Goal: Complete application form: Complete application form

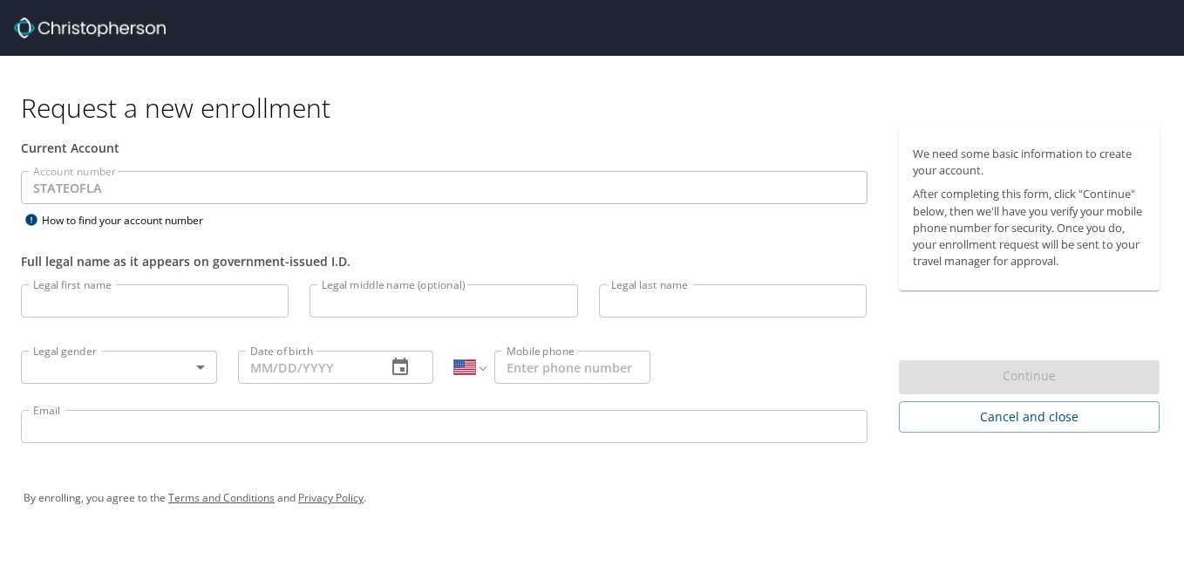
select select "US"
click at [217, 299] on input "Legal first name" at bounding box center [155, 300] width 268 height 33
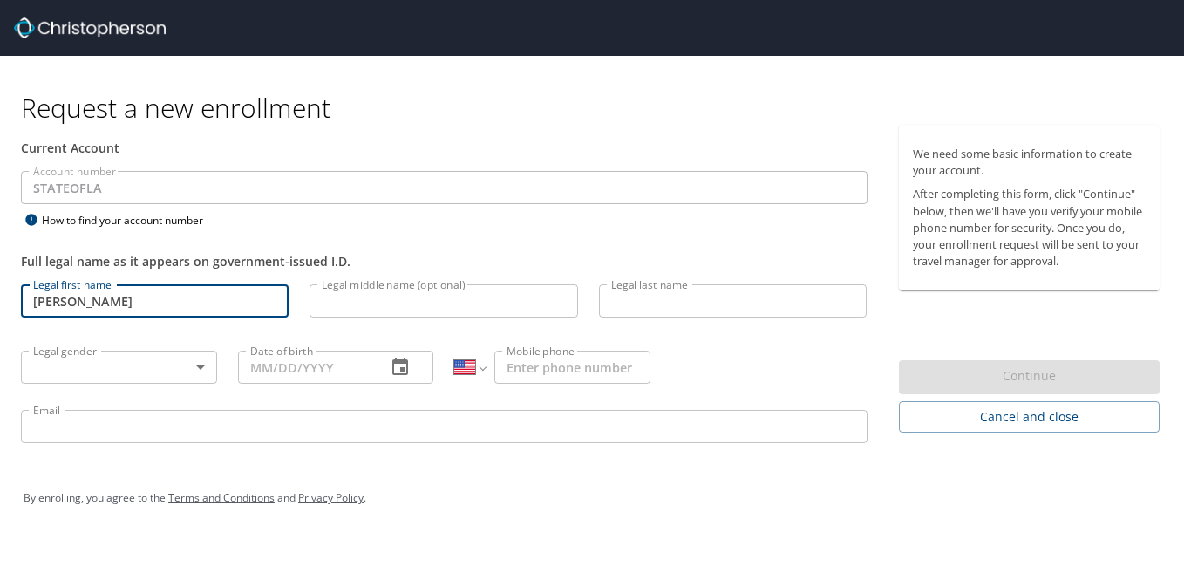
type input "[PERSON_NAME]"
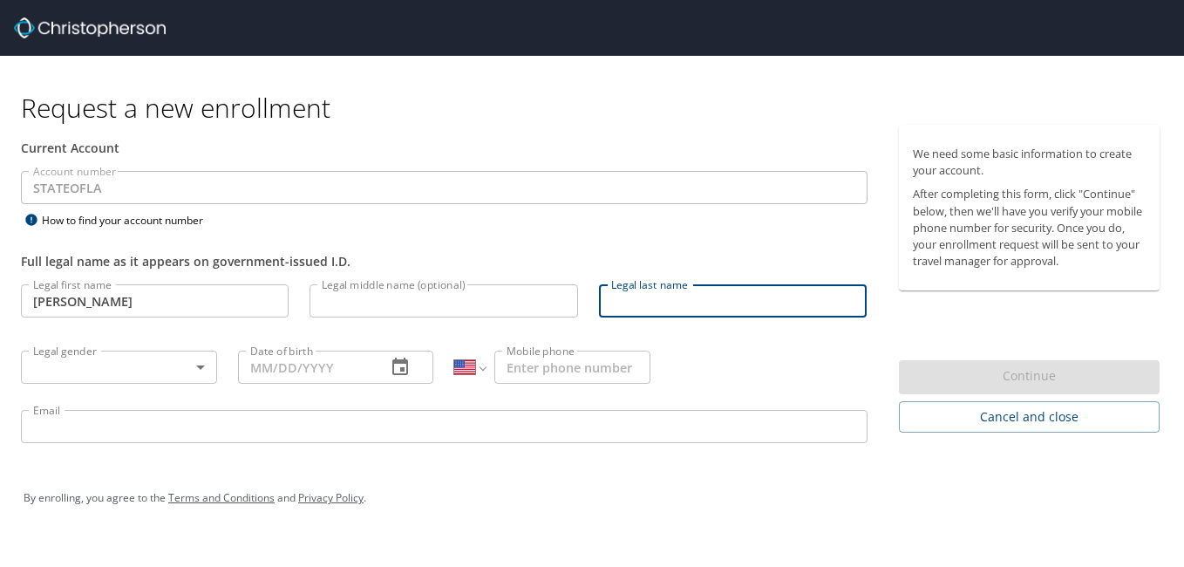
click at [660, 308] on input "Legal last name" at bounding box center [733, 300] width 268 height 33
type input "[PERSON_NAME]"
click at [196, 365] on body "Request a new enrollment Current Account Account number STATEOFLA Account numbe…" at bounding box center [592, 283] width 1184 height 567
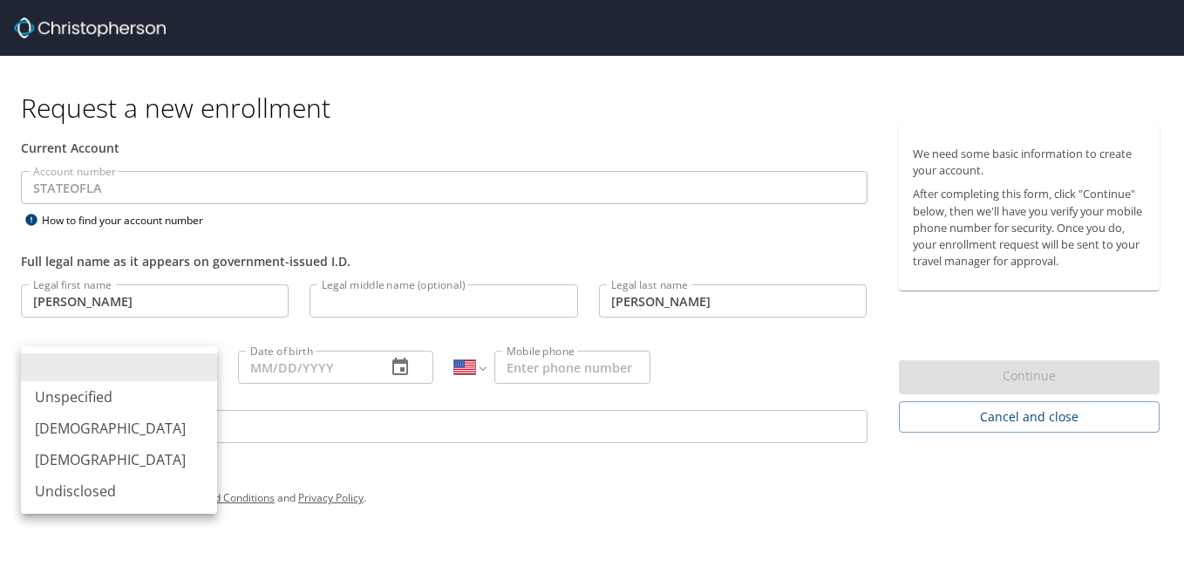
click at [81, 469] on li "[DEMOGRAPHIC_DATA]" at bounding box center [119, 459] width 196 height 31
type input "[DEMOGRAPHIC_DATA]"
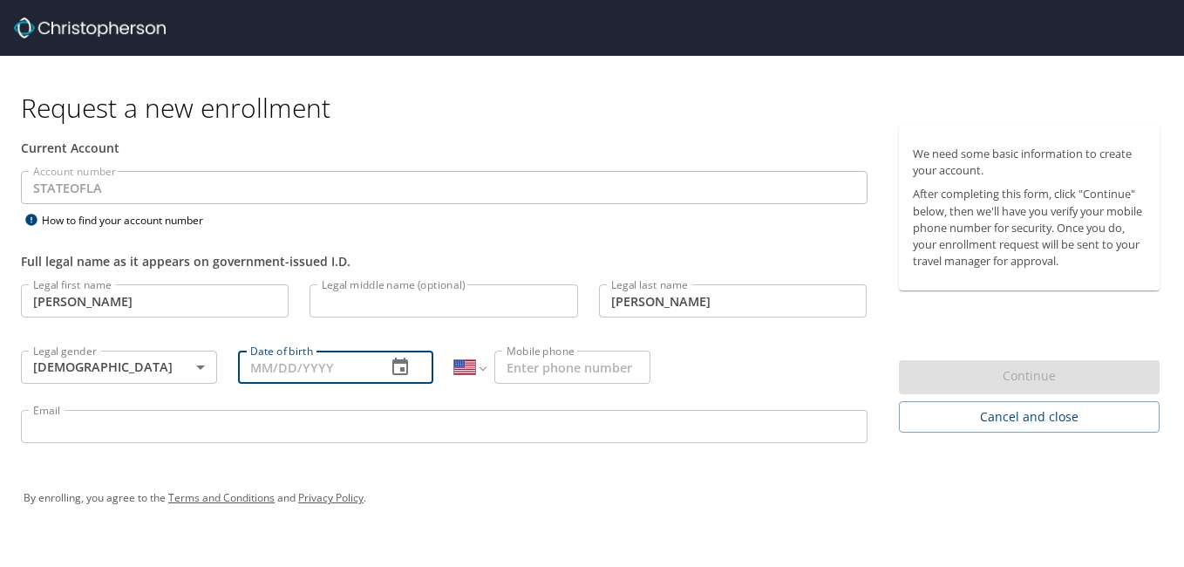
click at [263, 366] on input "Date of birth" at bounding box center [305, 366] width 135 height 33
type input "[DATE]"
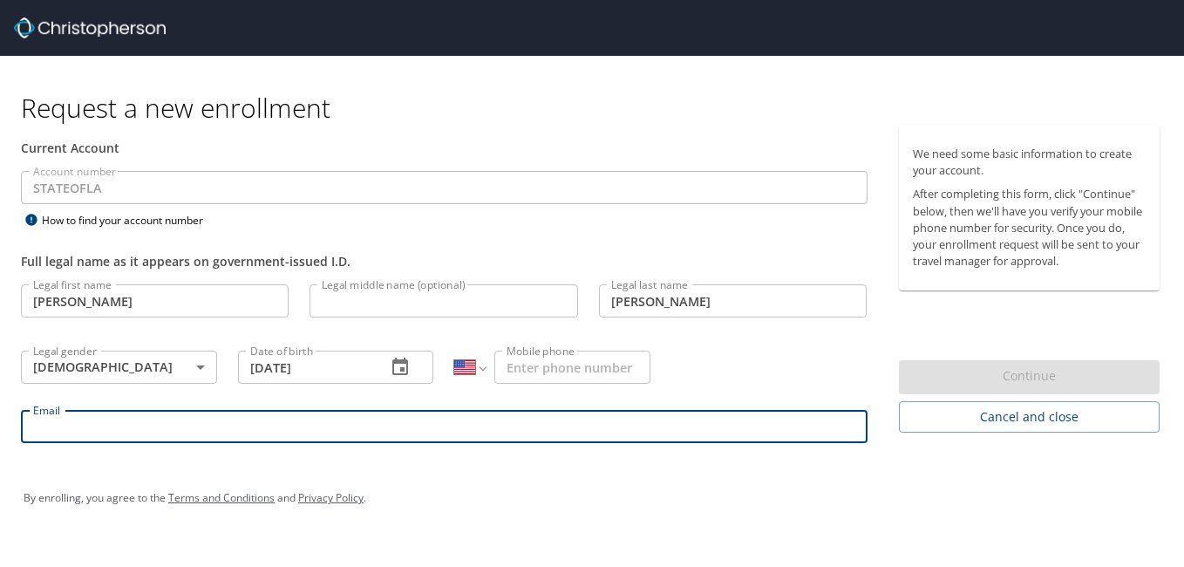
click at [341, 433] on input "Email" at bounding box center [444, 426] width 846 height 33
type input "[PERSON_NAME][EMAIL_ADDRESS][PERSON_NAME][DOMAIN_NAME]"
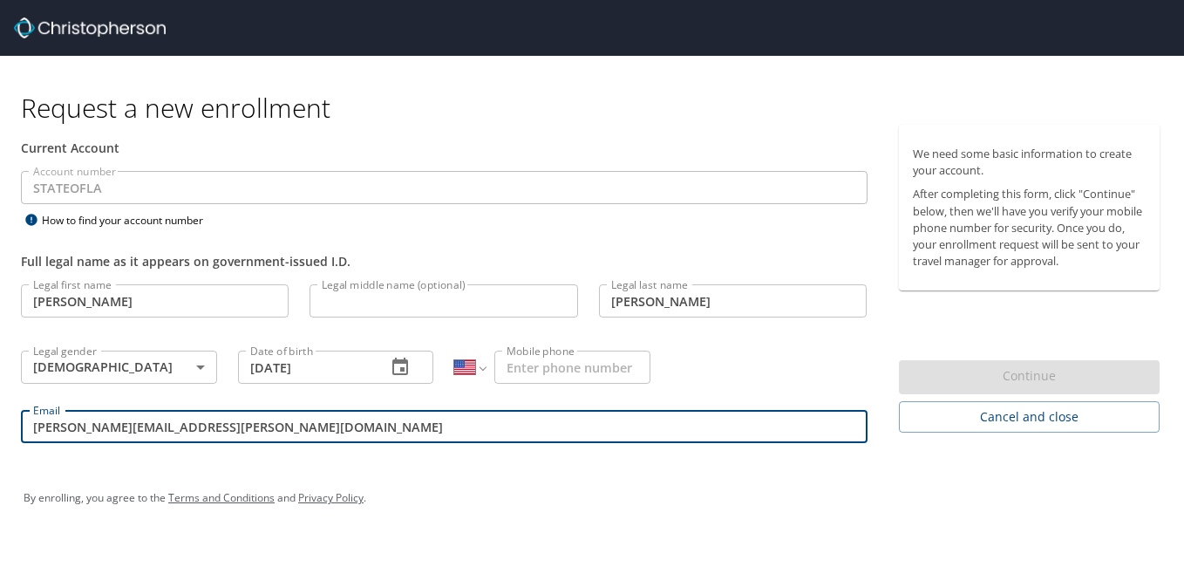
click at [541, 370] on input "Mobile phone" at bounding box center [572, 366] width 156 height 33
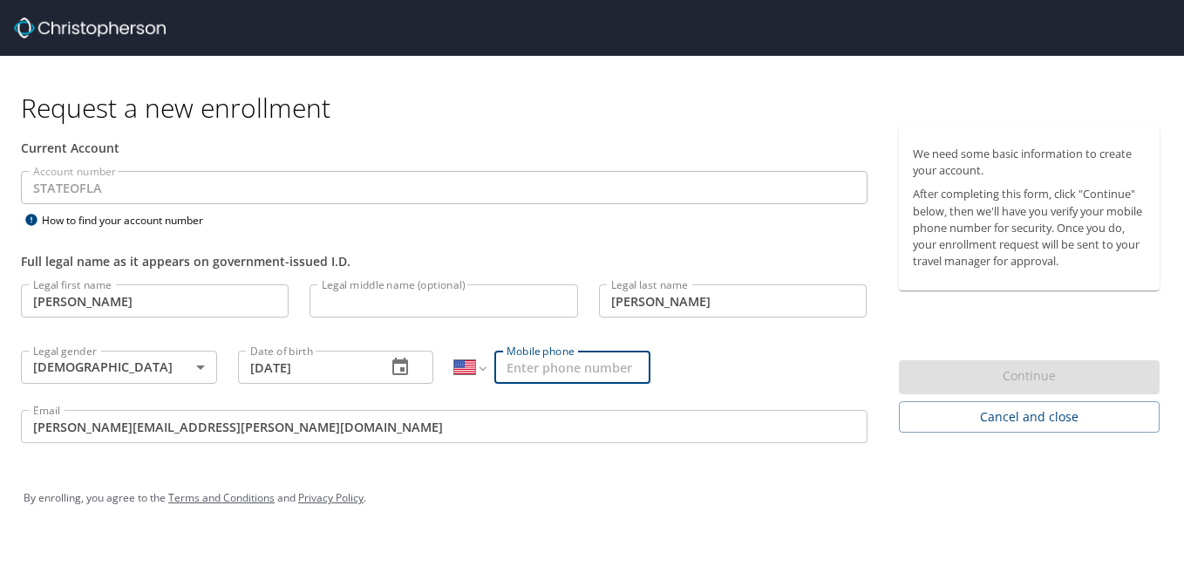
click at [538, 365] on input "Mobile phone" at bounding box center [572, 366] width 156 height 33
type input "[PHONE_NUMBER]"
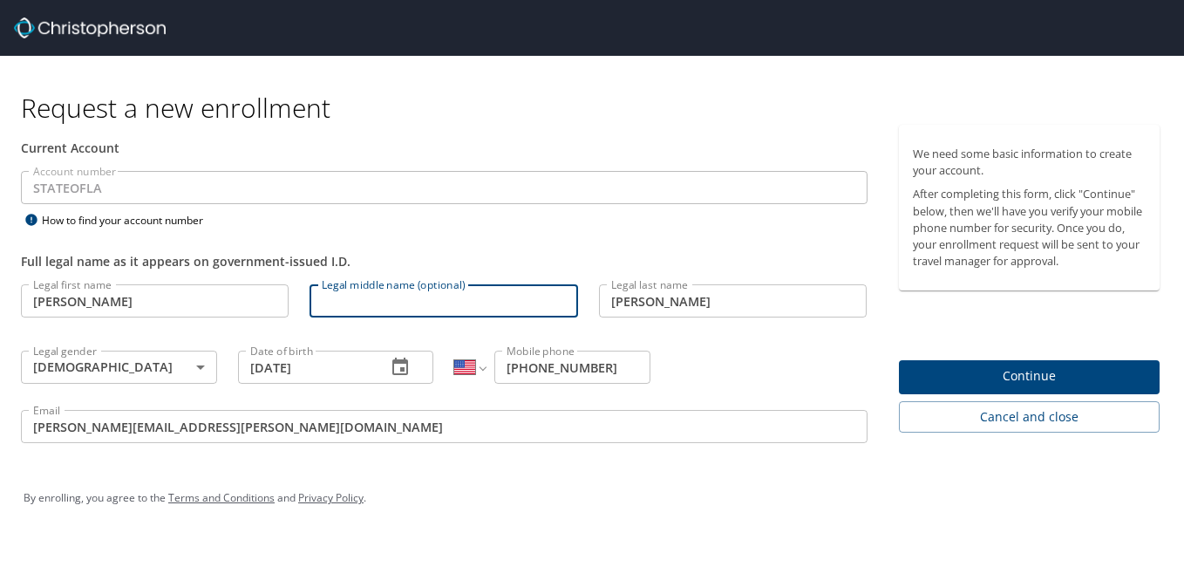
click at [345, 296] on input "Legal middle name (optional)" at bounding box center [443, 300] width 268 height 33
click at [975, 373] on span "Continue" at bounding box center [1030, 376] width 234 height 22
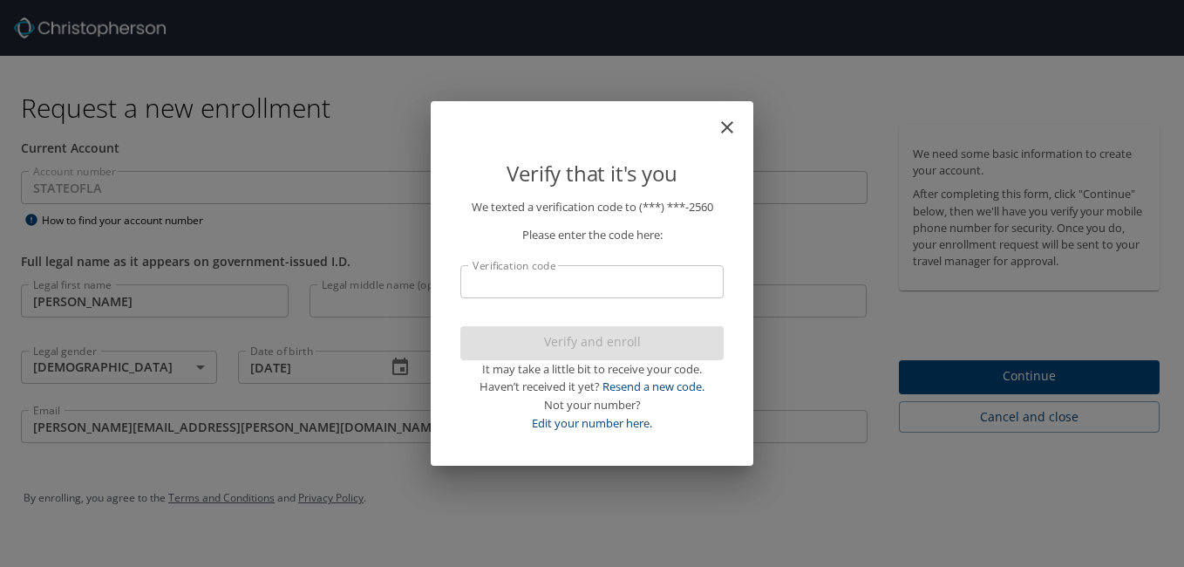
click at [593, 271] on input "Verification code" at bounding box center [591, 281] width 263 height 33
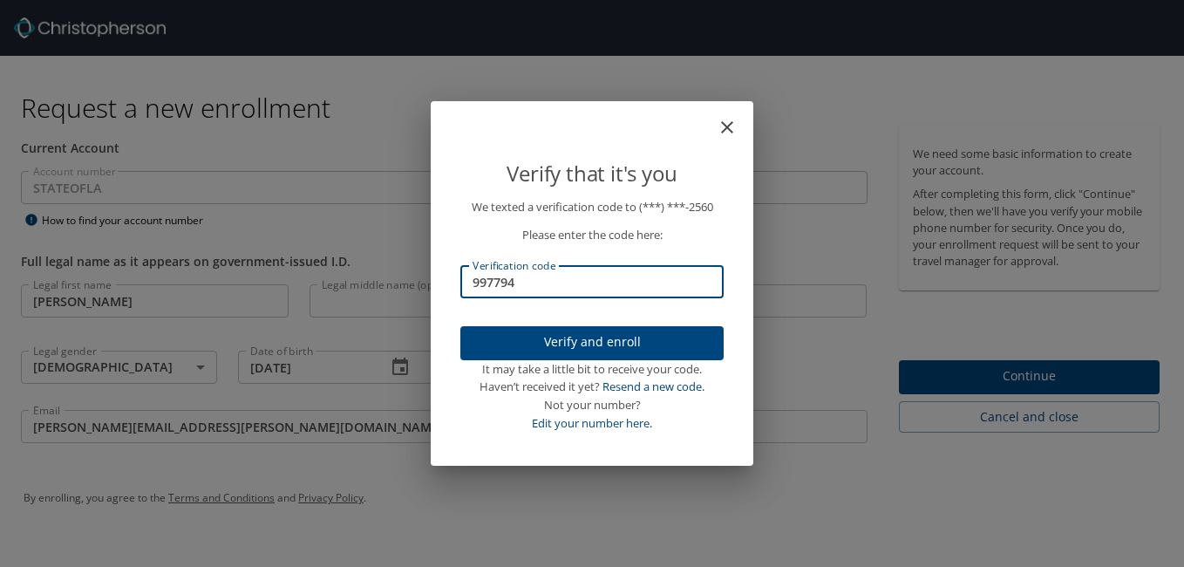
type input "997794"
click at [597, 350] on button "Verify and enroll" at bounding box center [591, 343] width 263 height 34
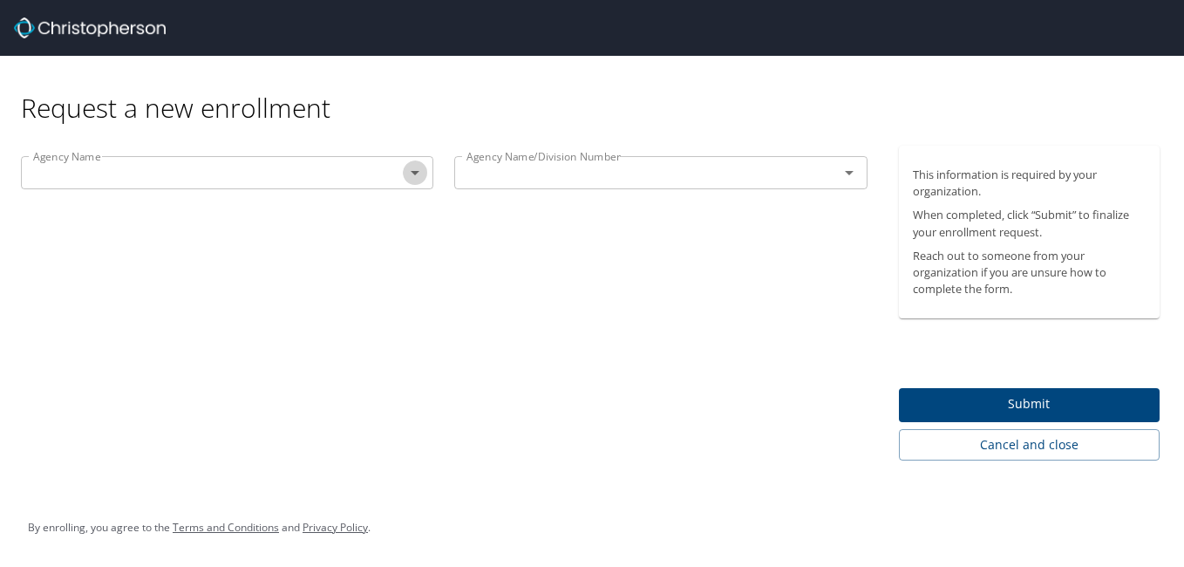
click at [418, 166] on icon "Open" at bounding box center [414, 172] width 21 height 21
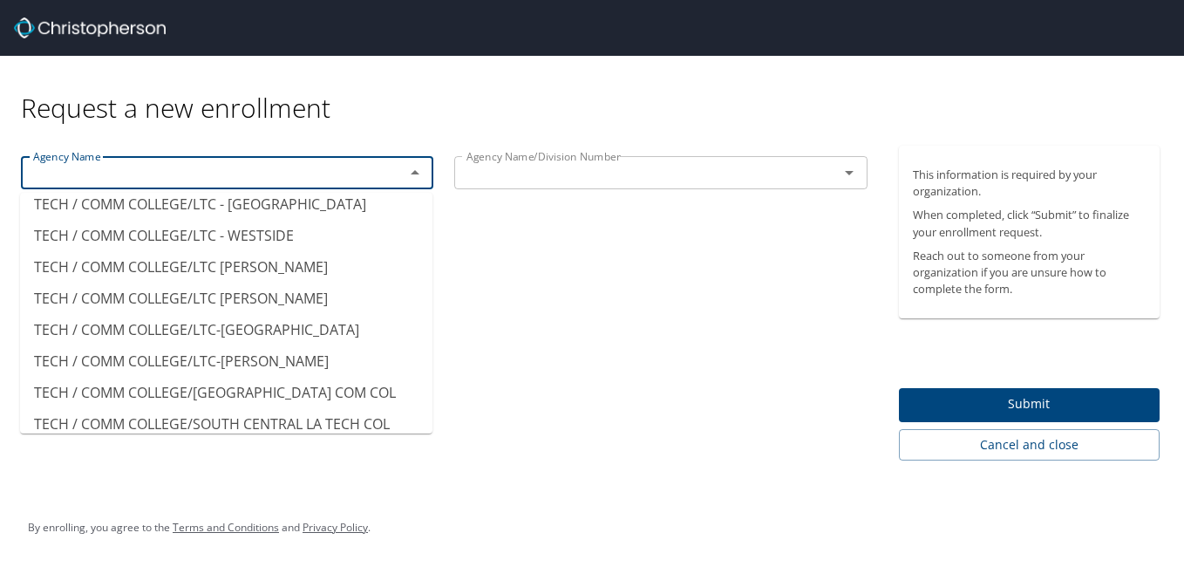
scroll to position [15168, 0]
click at [319, 409] on li "TECH / COMM COLLEGE/SOUTH LA COM COL" at bounding box center [226, 424] width 412 height 31
type input "TECH / COMM COLLEGE/SOUTH LA COM COL"
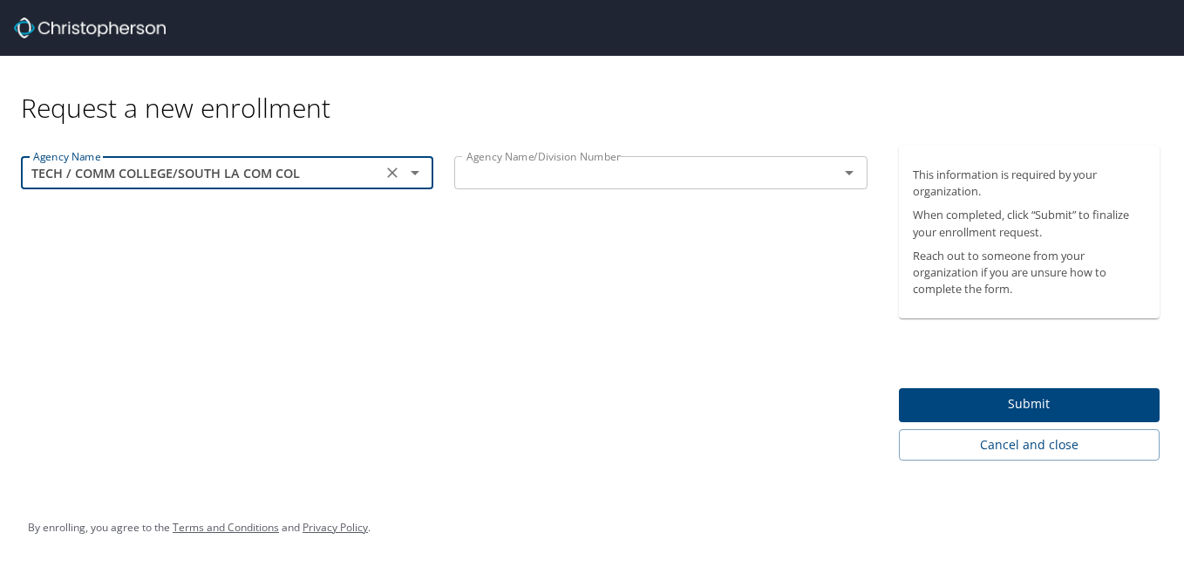
click at [746, 171] on input "text" at bounding box center [634, 172] width 350 height 23
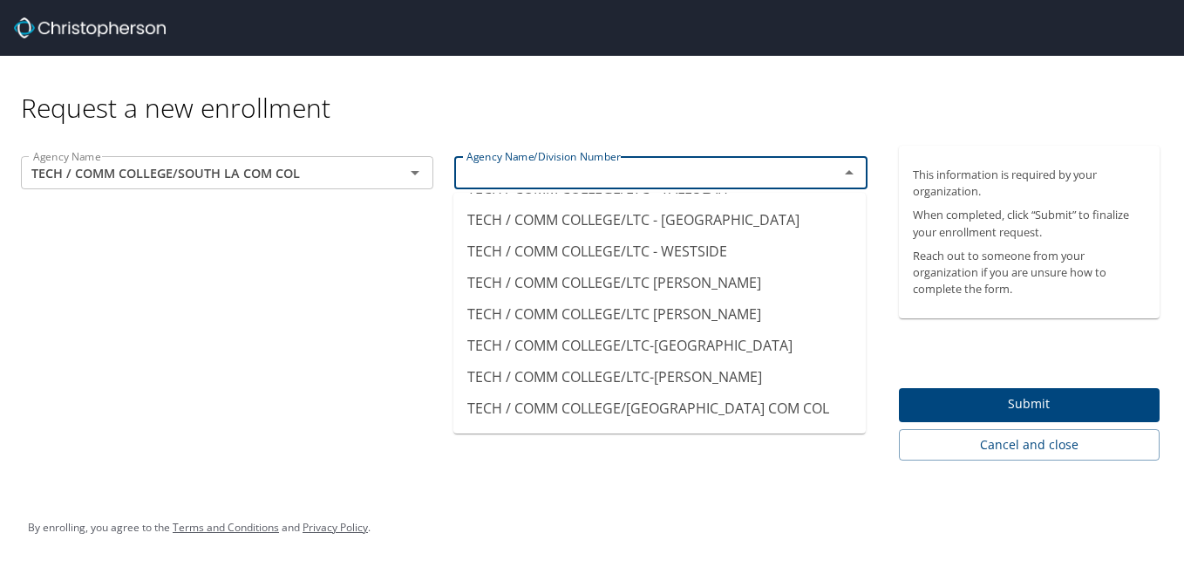
scroll to position [15081, 0]
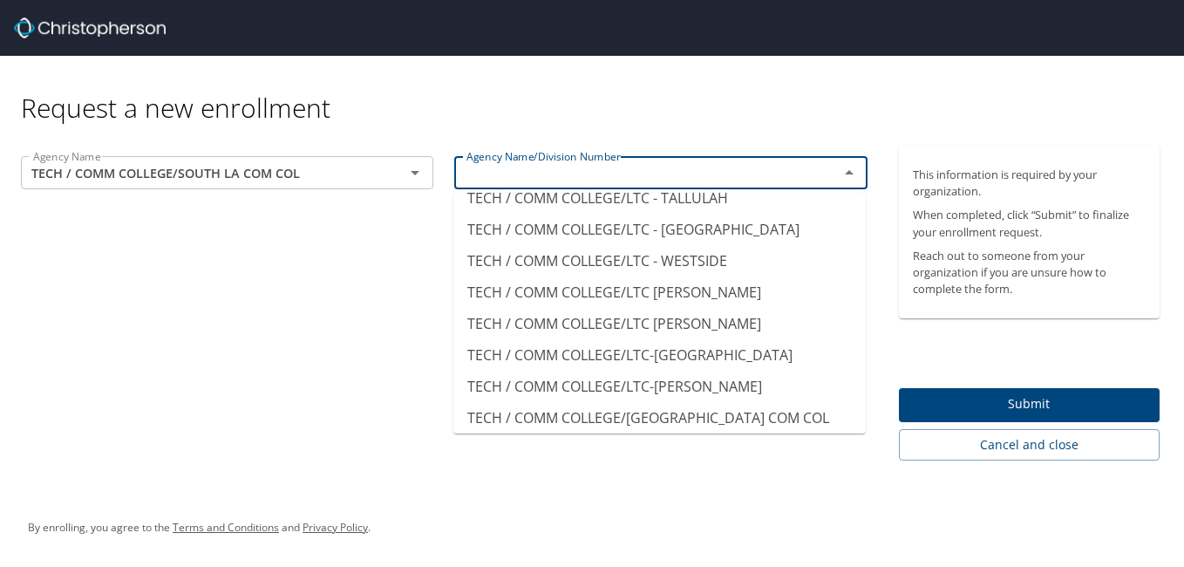
click at [703, 465] on li "TECH / COMM COLLEGE/SOUTH LA COM COL" at bounding box center [659, 480] width 412 height 31
type input "TECH / COMM COLLEGE/SOUTH LA COM COL"
